Goal: Information Seeking & Learning: Understand process/instructions

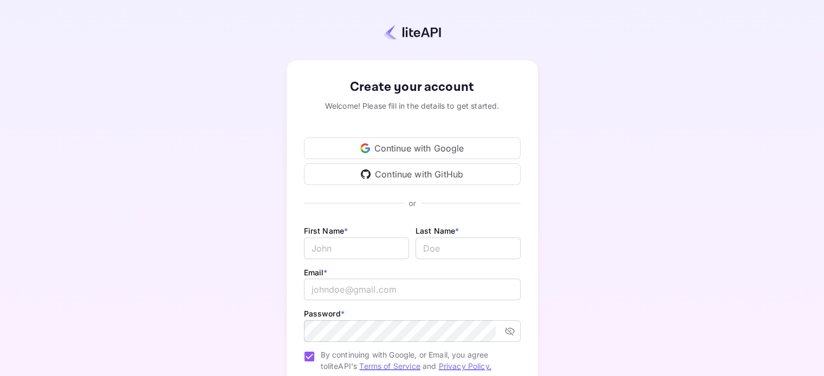
click at [422, 147] on div "Continue with Google" at bounding box center [412, 149] width 217 height 22
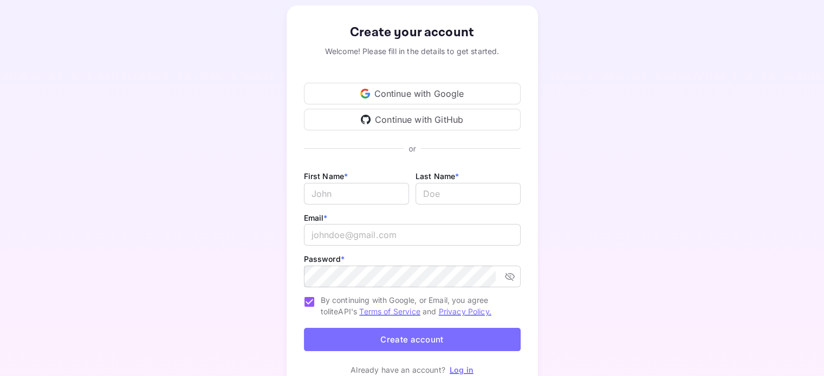
scroll to position [107, 0]
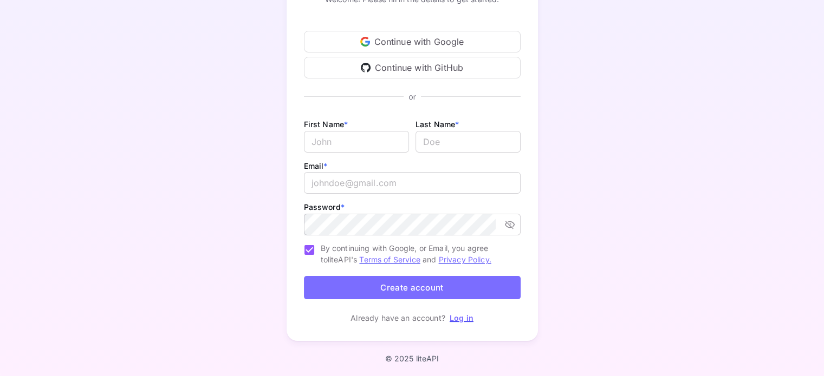
click at [467, 319] on link "Log in" at bounding box center [461, 318] width 24 height 9
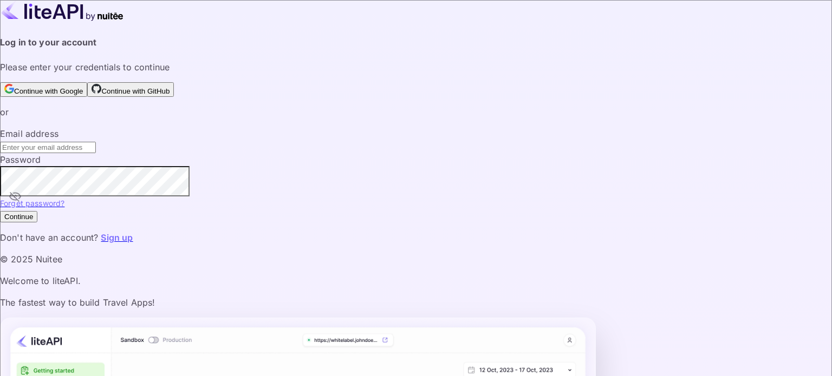
click at [87, 97] on button "Continue with Google" at bounding box center [43, 89] width 87 height 15
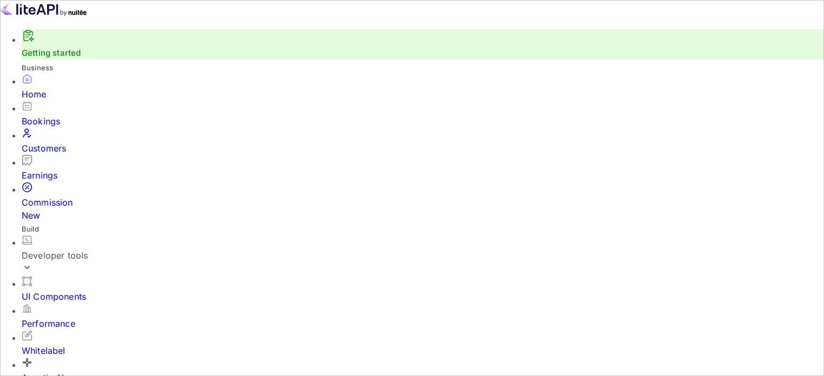
scroll to position [9, 9]
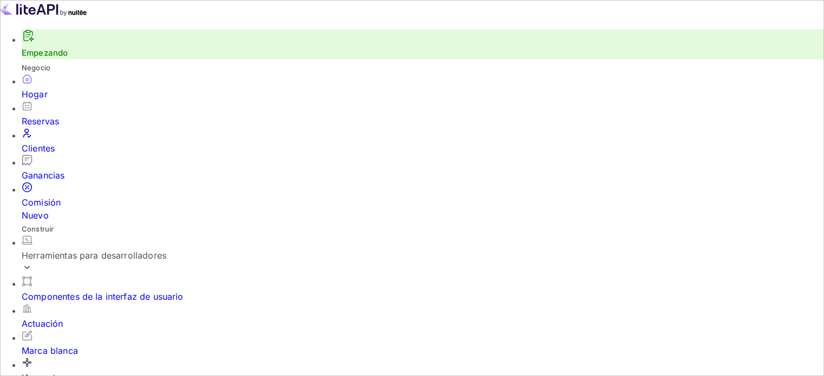
click at [58, 58] on font "Empezando" at bounding box center [45, 53] width 46 height 10
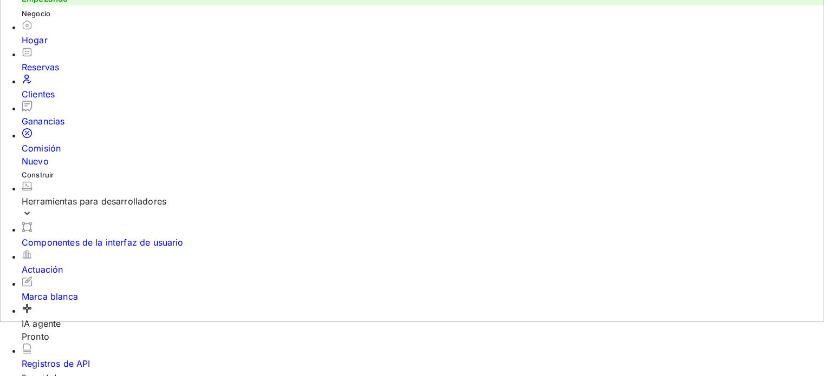
scroll to position [84, 0]
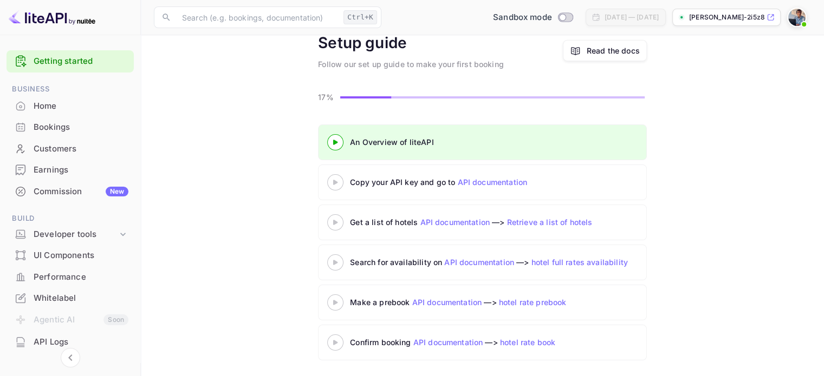
click at [73, 60] on link "Getting started" at bounding box center [81, 61] width 95 height 12
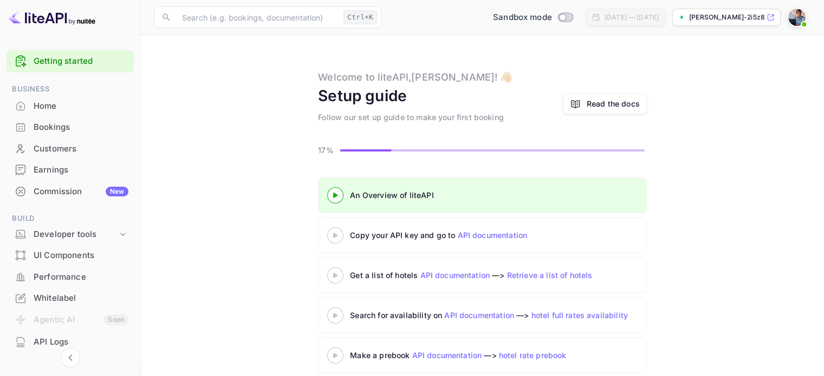
click at [380, 233] on div "Copy your API key and go to API documentation" at bounding box center [485, 235] width 271 height 11
click at [328, 235] on icon at bounding box center [335, 235] width 38 height 5
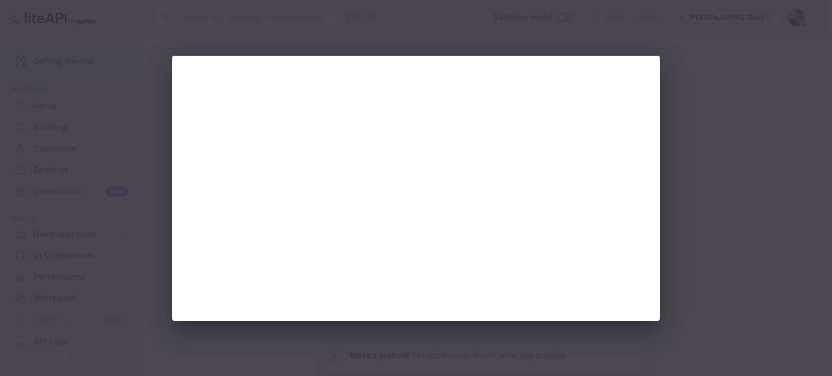
click at [77, 207] on div at bounding box center [416, 188] width 832 height 376
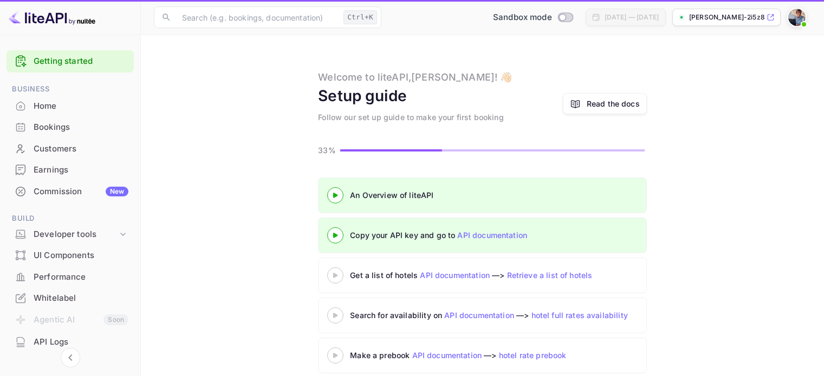
click at [337, 236] on icon at bounding box center [335, 235] width 38 height 5
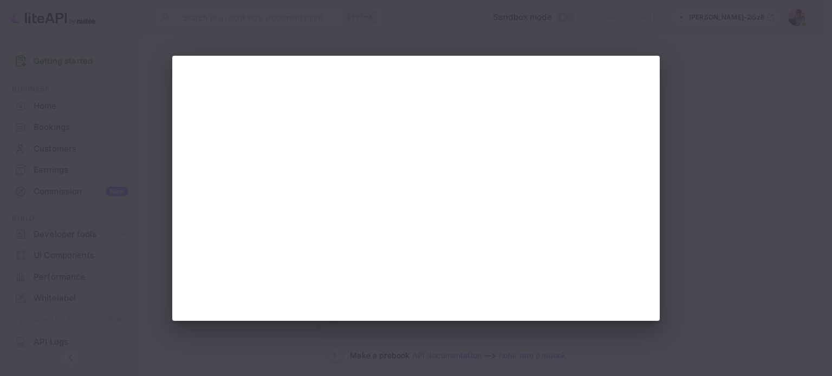
click at [728, 87] on div at bounding box center [416, 188] width 832 height 376
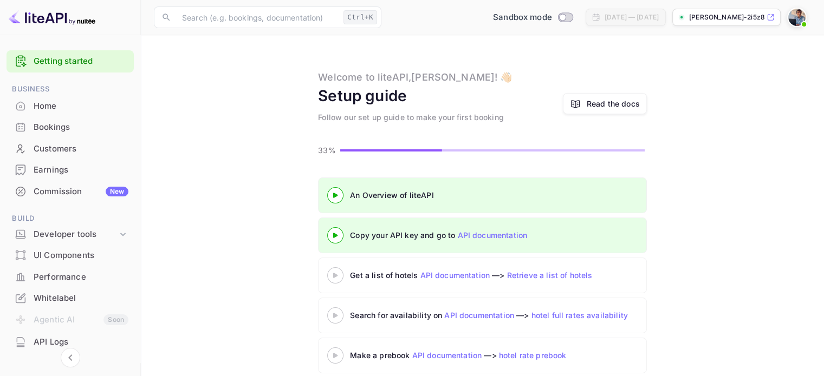
click at [334, 273] on icon at bounding box center [335, 275] width 38 height 5
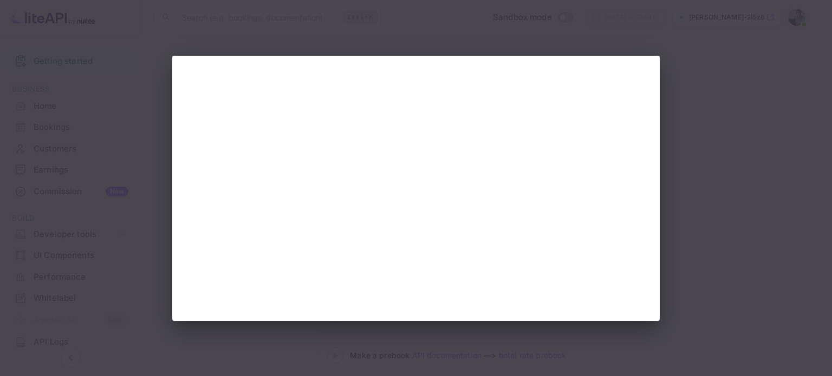
click at [557, 355] on div at bounding box center [416, 188] width 832 height 376
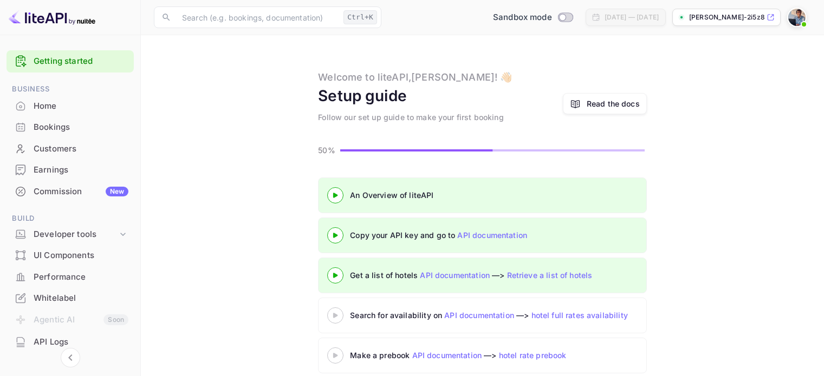
click at [334, 273] on 3 at bounding box center [335, 275] width 4 height 5
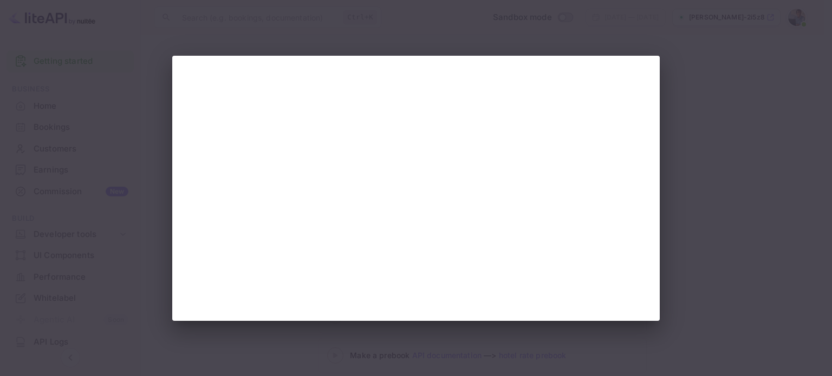
click at [775, 226] on div at bounding box center [416, 188] width 832 height 376
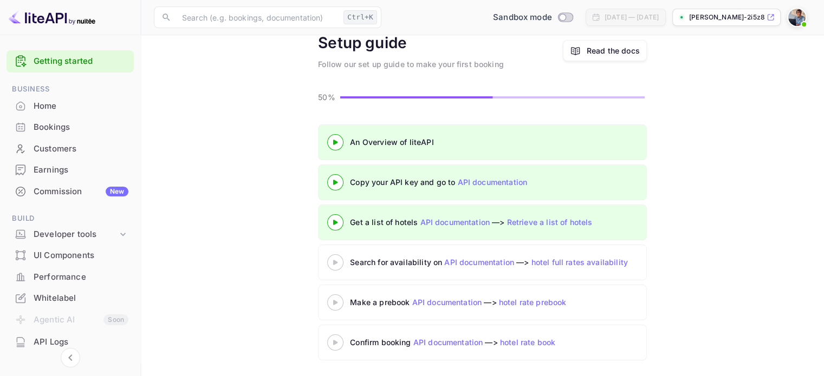
scroll to position [53, 0]
click at [338, 262] on icon at bounding box center [335, 262] width 38 height 5
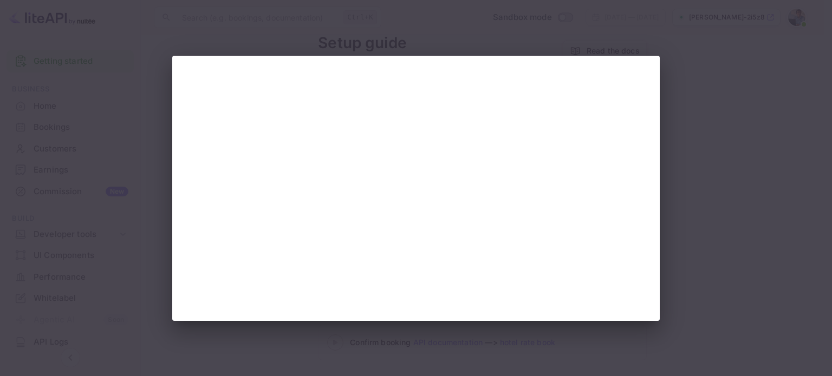
scroll to position [0, 0]
click at [607, 48] on div at bounding box center [416, 188] width 832 height 376
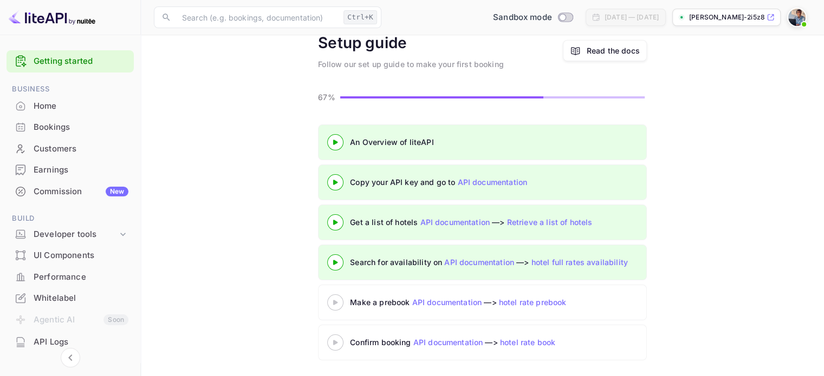
scroll to position [53, 0]
click at [332, 303] on icon at bounding box center [335, 302] width 38 height 5
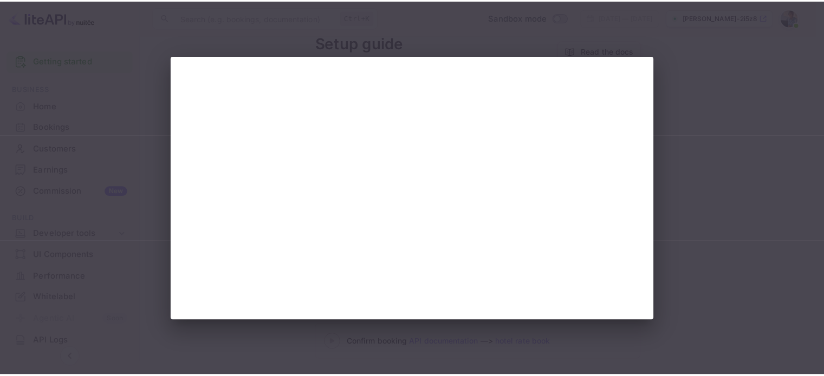
scroll to position [0, 0]
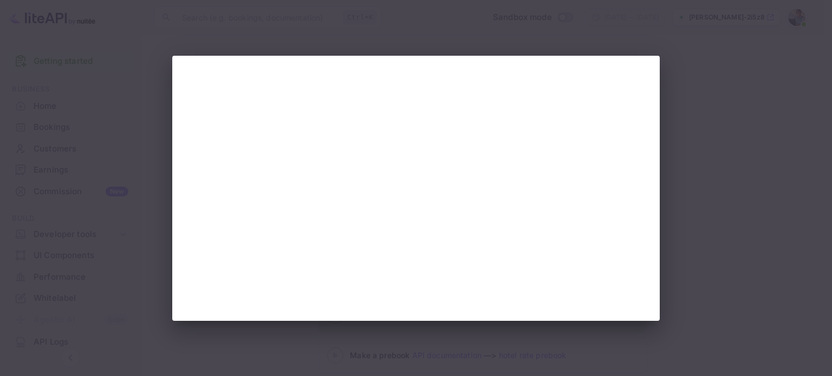
click at [716, 125] on div at bounding box center [416, 188] width 832 height 376
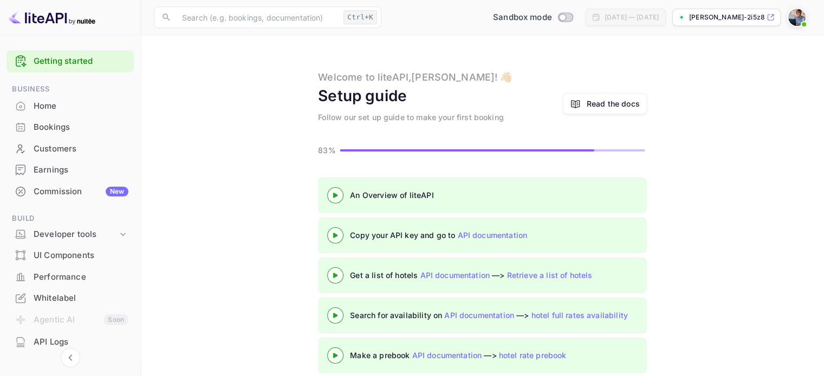
click at [338, 351] on div at bounding box center [335, 356] width 38 height 14
